Goal: Navigation & Orientation: Understand site structure

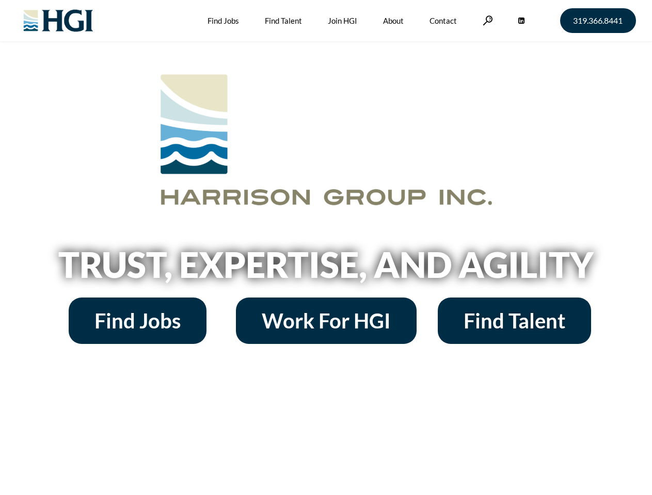
click at [326, 248] on h2 "Trust, Expertise, and Agility" at bounding box center [326, 264] width 588 height 35
click at [486, 20] on link at bounding box center [487, 20] width 10 height 10
click at [326, 268] on h2 "Trust, Expertise, and Agility" at bounding box center [326, 264] width 588 height 35
click at [326, 248] on h2 "Trust, Expertise, and Agility" at bounding box center [326, 264] width 588 height 35
click at [486, 20] on link at bounding box center [487, 20] width 10 height 10
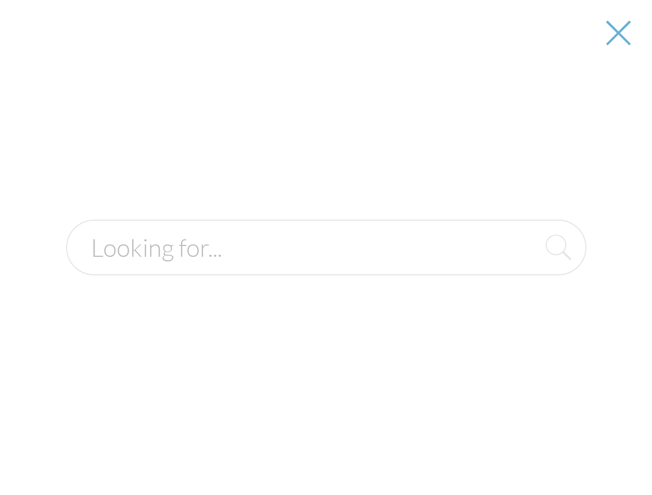
click at [326, 268] on h2 "Trust, Expertise, and Agility" at bounding box center [326, 264] width 588 height 35
